Goal: Information Seeking & Learning: Learn about a topic

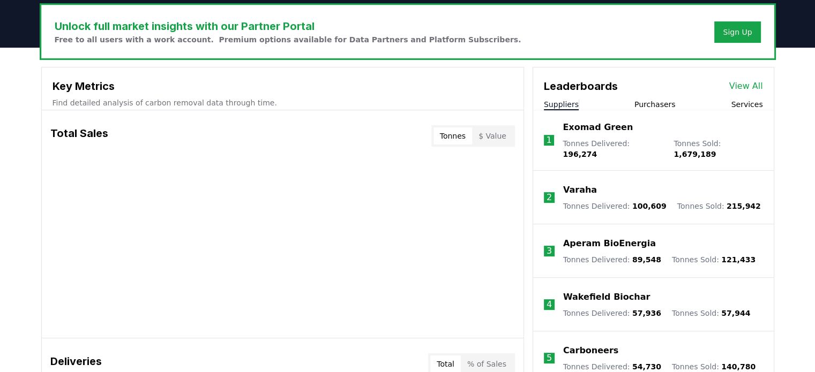
scroll to position [268, 0]
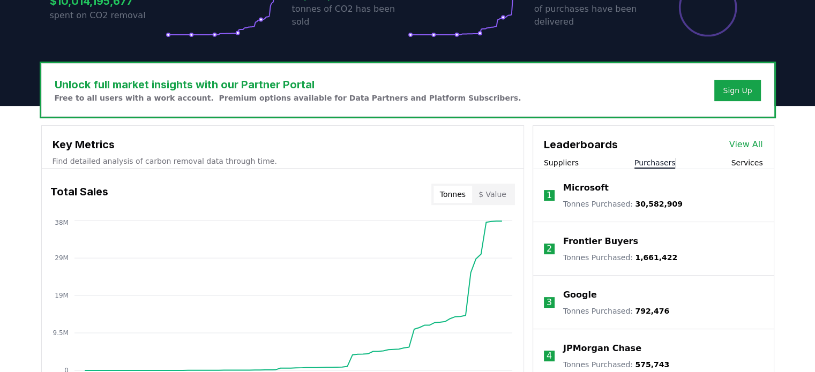
click at [653, 160] on button "Purchasers" at bounding box center [654, 162] width 41 height 11
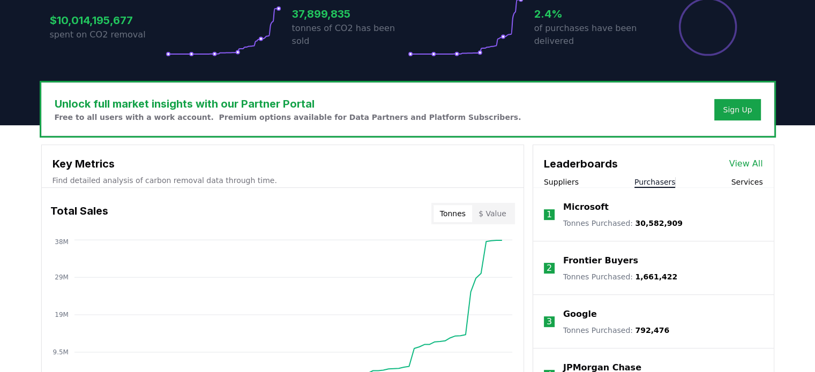
scroll to position [375, 0]
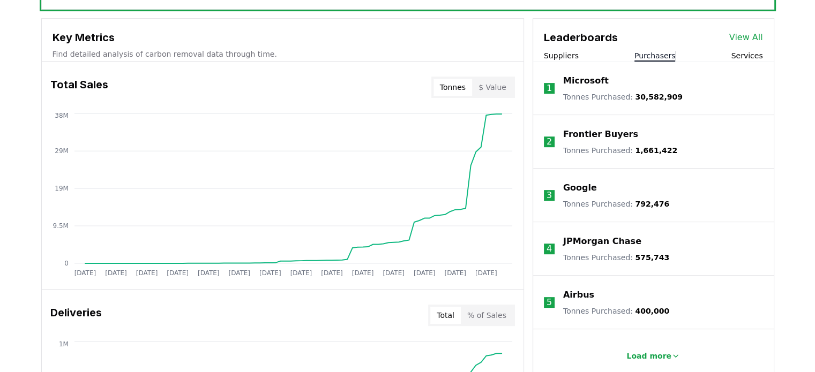
click at [595, 242] on p "JPMorgan Chase" at bounding box center [602, 241] width 78 height 13
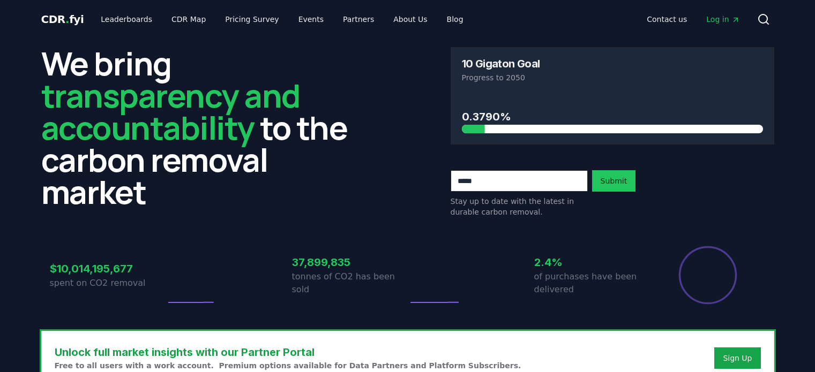
scroll to position [375, 0]
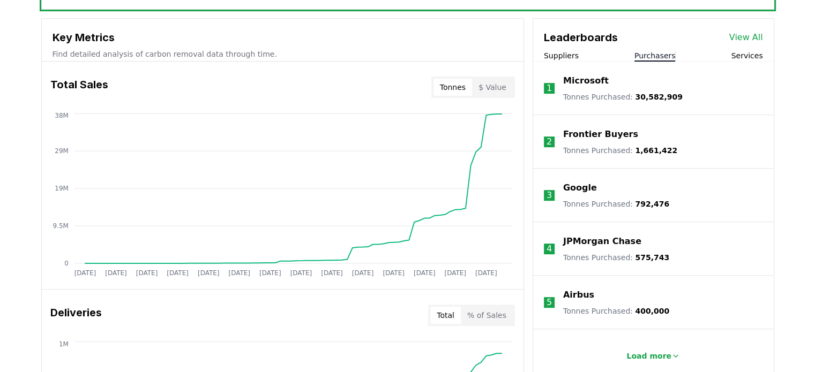
click at [647, 57] on button "Purchasers" at bounding box center [654, 55] width 41 height 11
click at [648, 349] on button "Load more" at bounding box center [652, 355] width 71 height 21
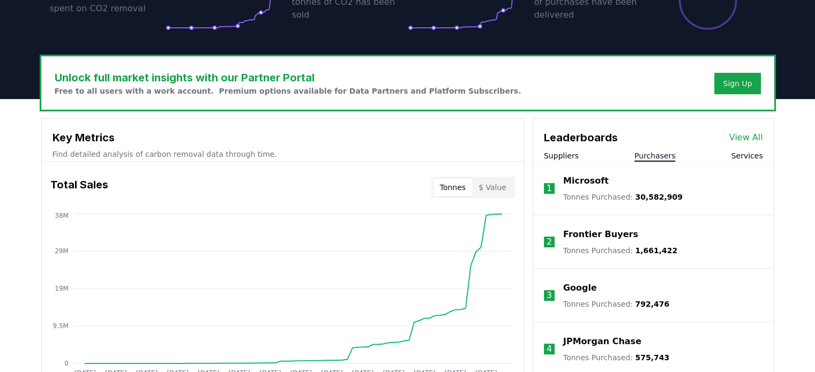
scroll to position [161, 0]
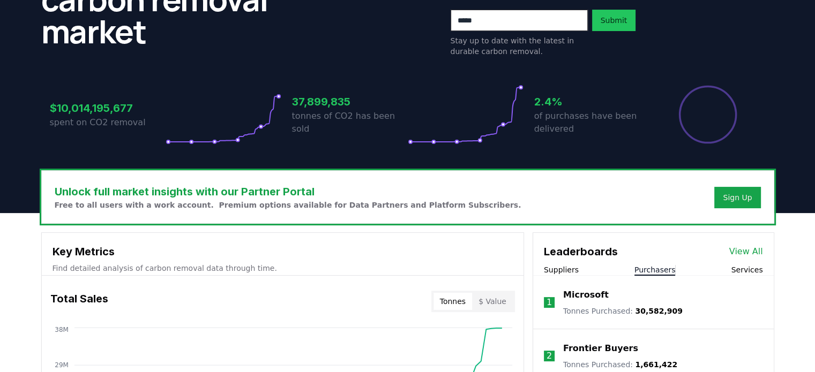
click at [742, 252] on link "View All" at bounding box center [746, 251] width 34 height 13
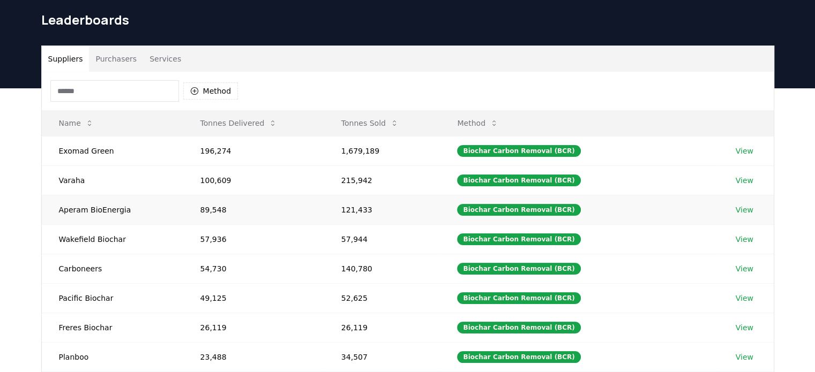
scroll to position [54, 0]
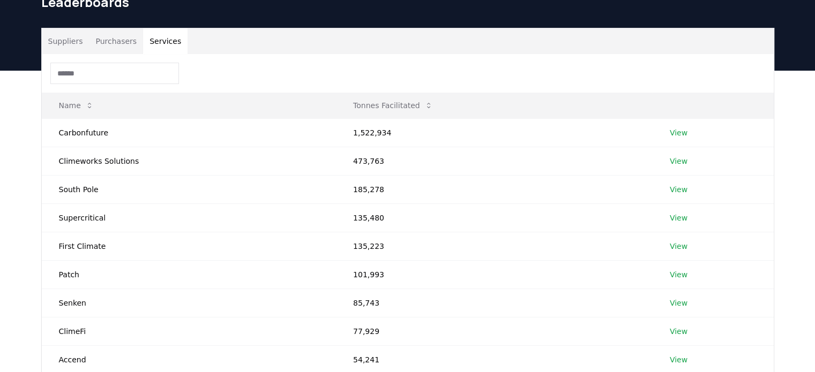
click at [156, 44] on button "Services" at bounding box center [165, 41] width 44 height 26
click at [89, 132] on td "Carbonfuture" at bounding box center [189, 132] width 294 height 28
click at [670, 134] on link "View" at bounding box center [678, 132] width 18 height 11
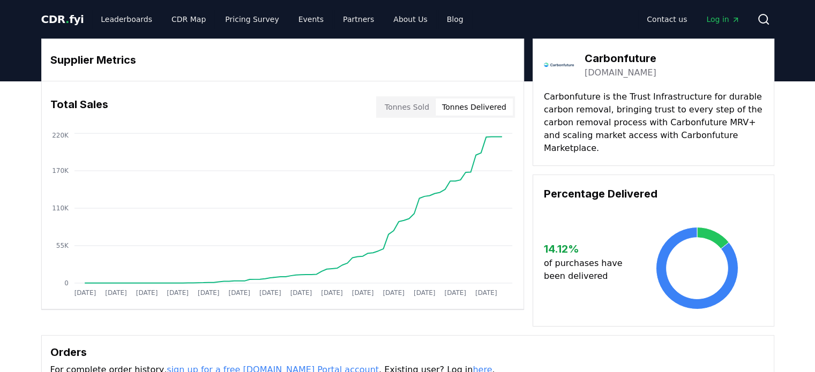
click at [473, 109] on button "Tonnes Delivered" at bounding box center [473, 107] width 77 height 17
click at [655, 251] on icon at bounding box center [696, 269] width 82 height 82
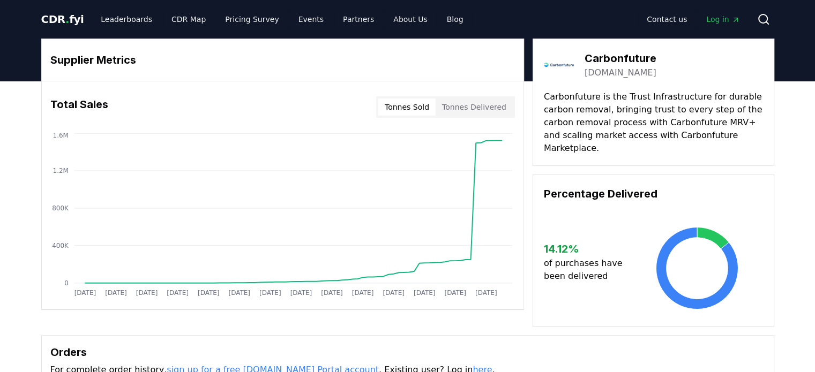
click at [395, 104] on button "Tonnes Sold" at bounding box center [406, 107] width 57 height 17
click at [402, 104] on button "Tonnes Sold" at bounding box center [406, 107] width 57 height 17
click at [111, 20] on link "Leaderboards" at bounding box center [126, 19] width 69 height 19
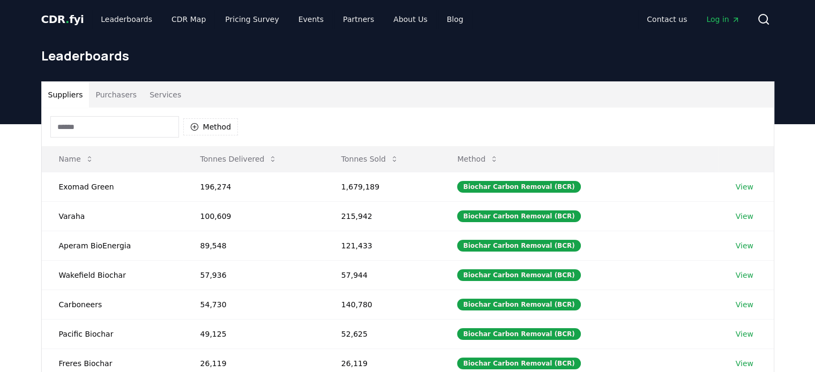
click at [66, 18] on span "CDR . fyi" at bounding box center [62, 19] width 43 height 13
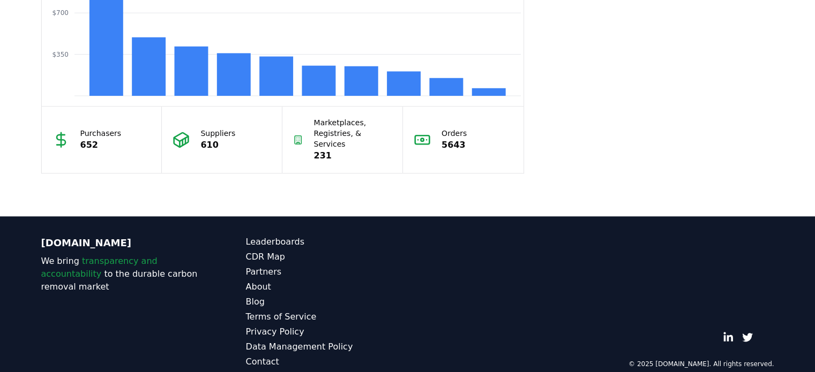
scroll to position [1018, 0]
